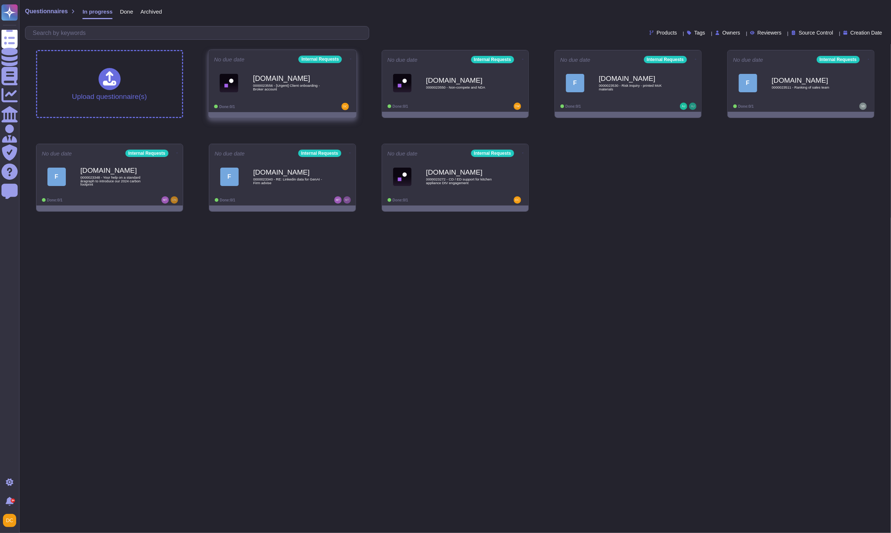
click at [313, 101] on div "[DOMAIN_NAME] 0000023556 - [Urgent] Client onboarding - Broker account" at bounding box center [282, 82] width 137 height 37
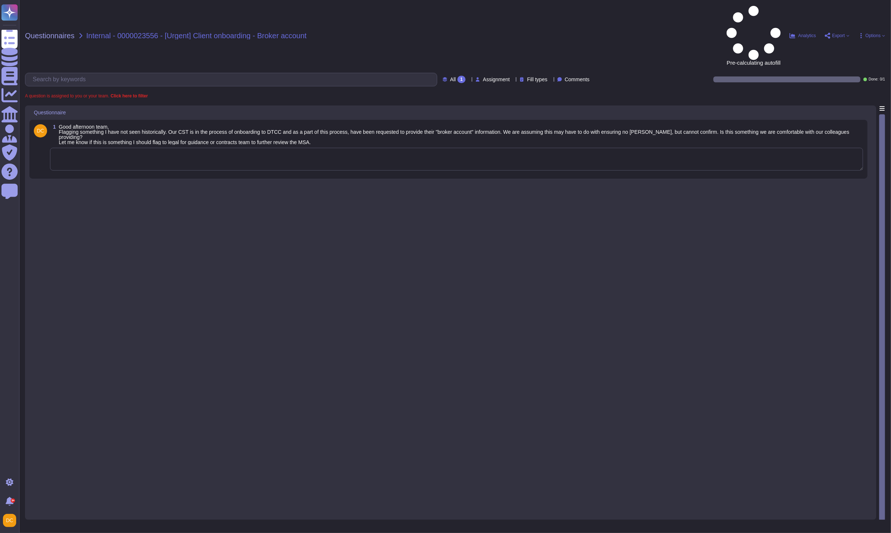
click at [227, 148] on textarea at bounding box center [456, 159] width 813 height 23
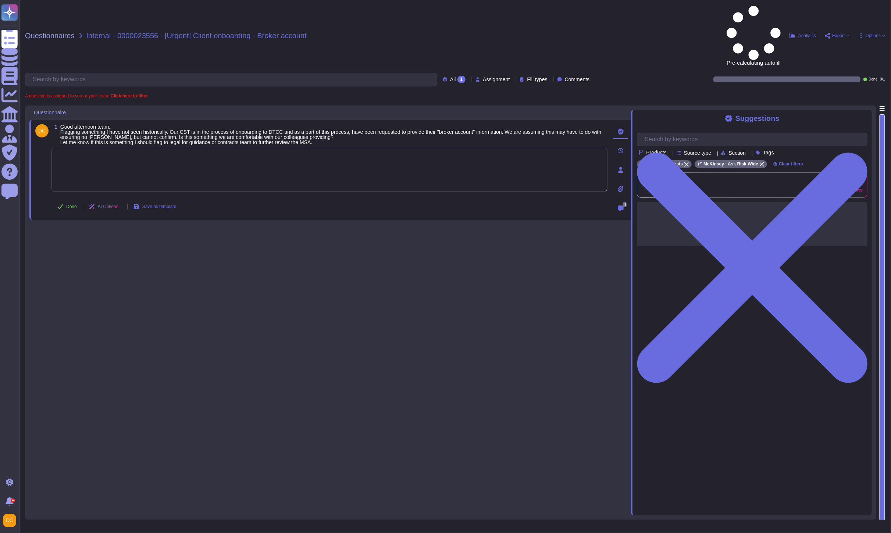
paste textarea "After internal syndication, we agree that the Legal Contracts team is best posi…"
type textarea "After internal syndication, we agree that the Legal Contracts team is best posi…"
click at [61, 205] on icon at bounding box center [60, 207] width 5 height 5
